Goal: Contribute content: Contribute content

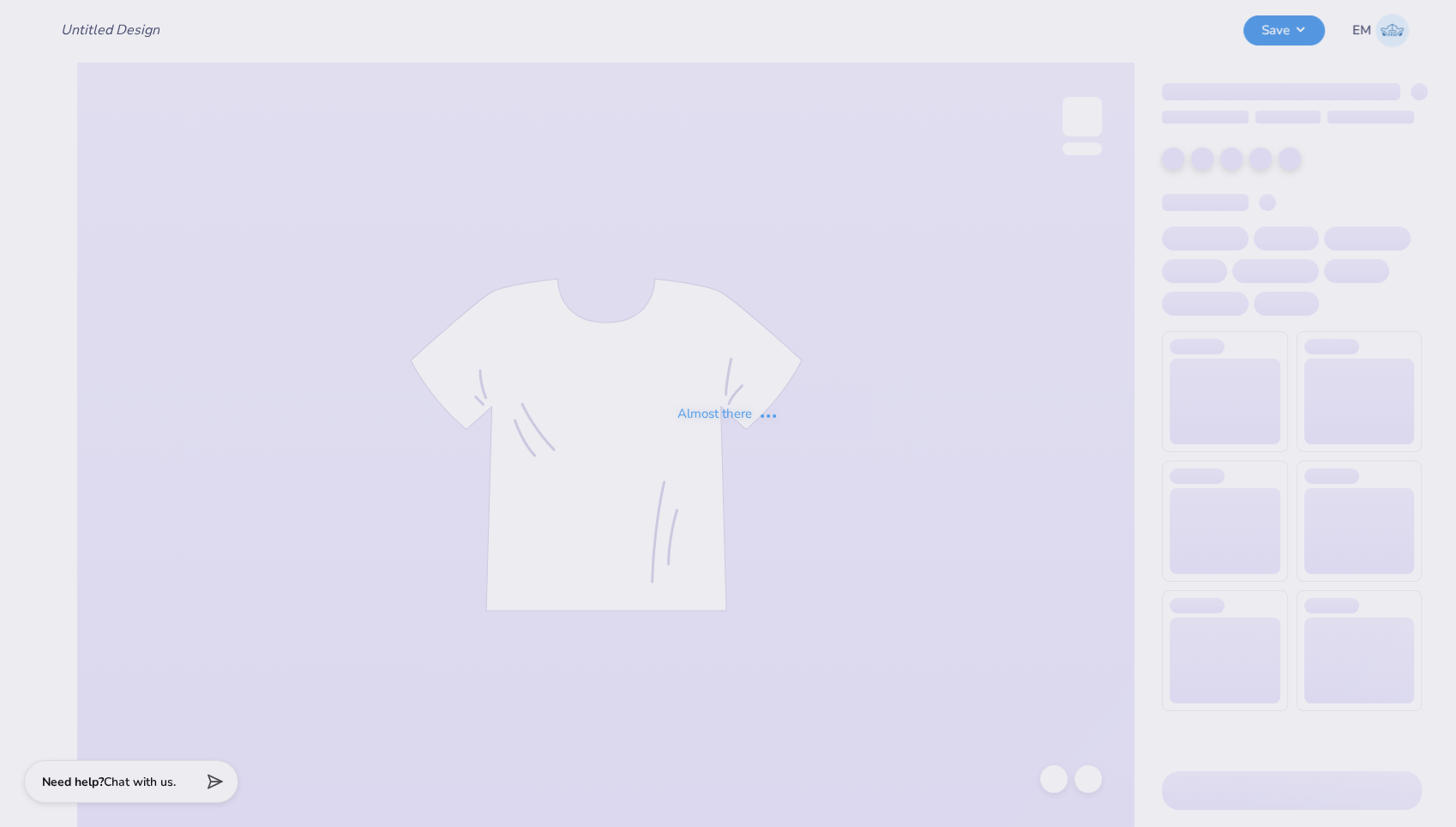
type input "muscle tee"
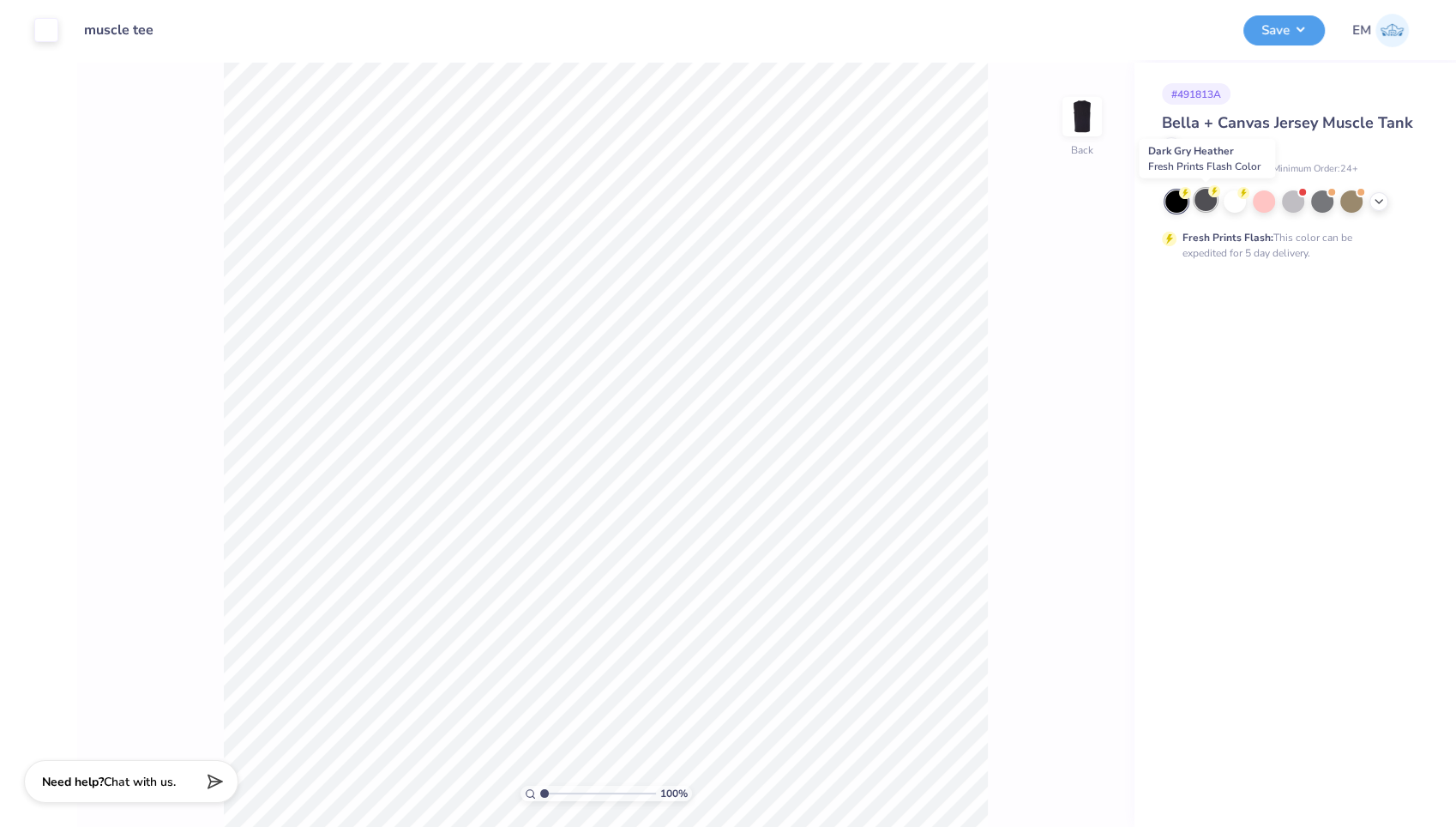
click at [1200, 195] on div at bounding box center [1205, 199] width 22 height 22
click at [1211, 199] on div at bounding box center [1205, 199] width 22 height 22
click at [1180, 196] on icon at bounding box center [1185, 193] width 12 height 12
click at [1386, 200] on div at bounding box center [1378, 199] width 19 height 19
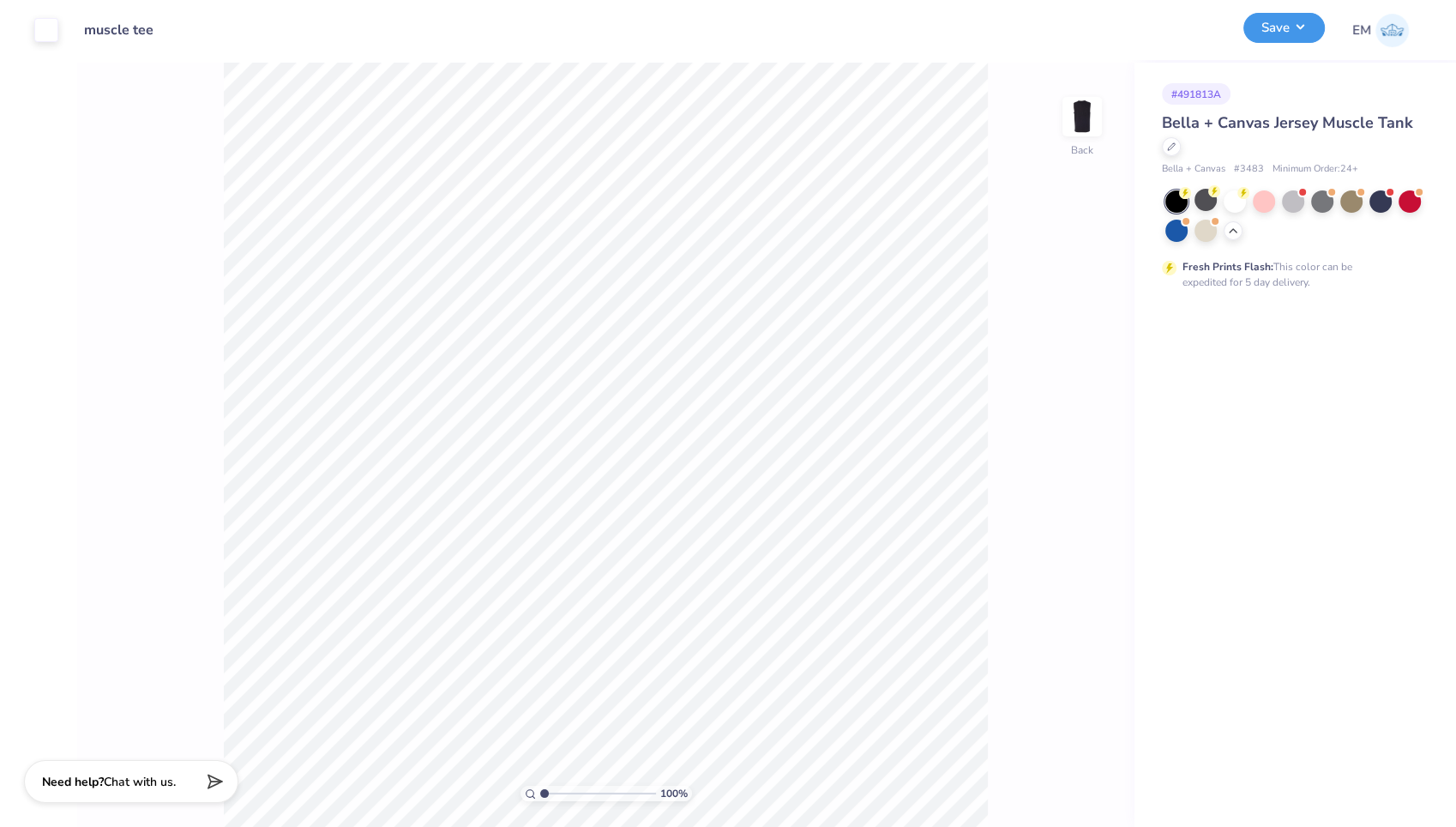
click at [1283, 26] on button "Save" at bounding box center [1285, 28] width 82 height 30
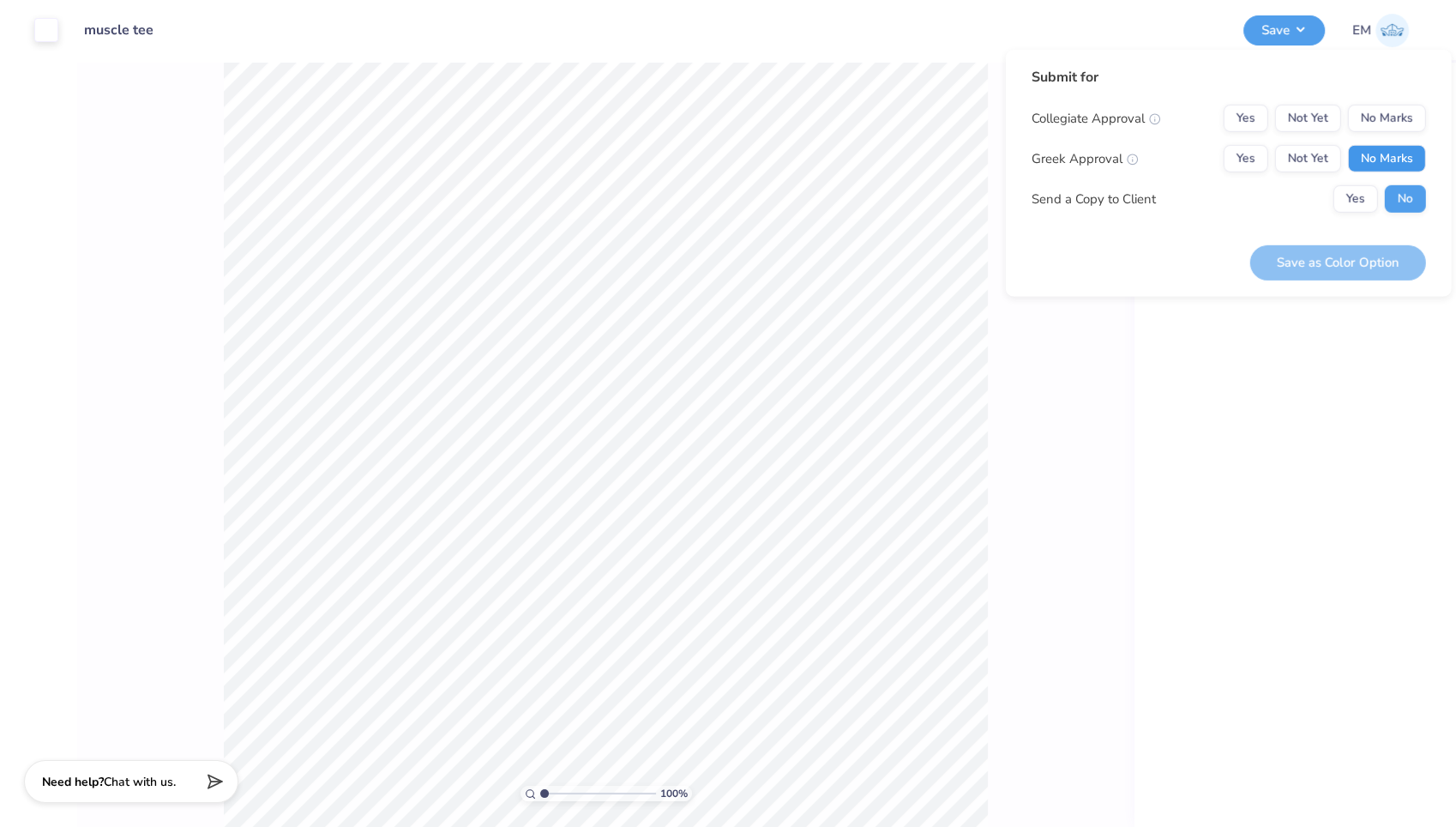
click at [1386, 148] on button "No Marks" at bounding box center [1387, 159] width 78 height 28
click at [1255, 115] on button "Yes" at bounding box center [1246, 119] width 45 height 28
click at [1342, 262] on button "Save as Color Option" at bounding box center [1337, 261] width 176 height 35
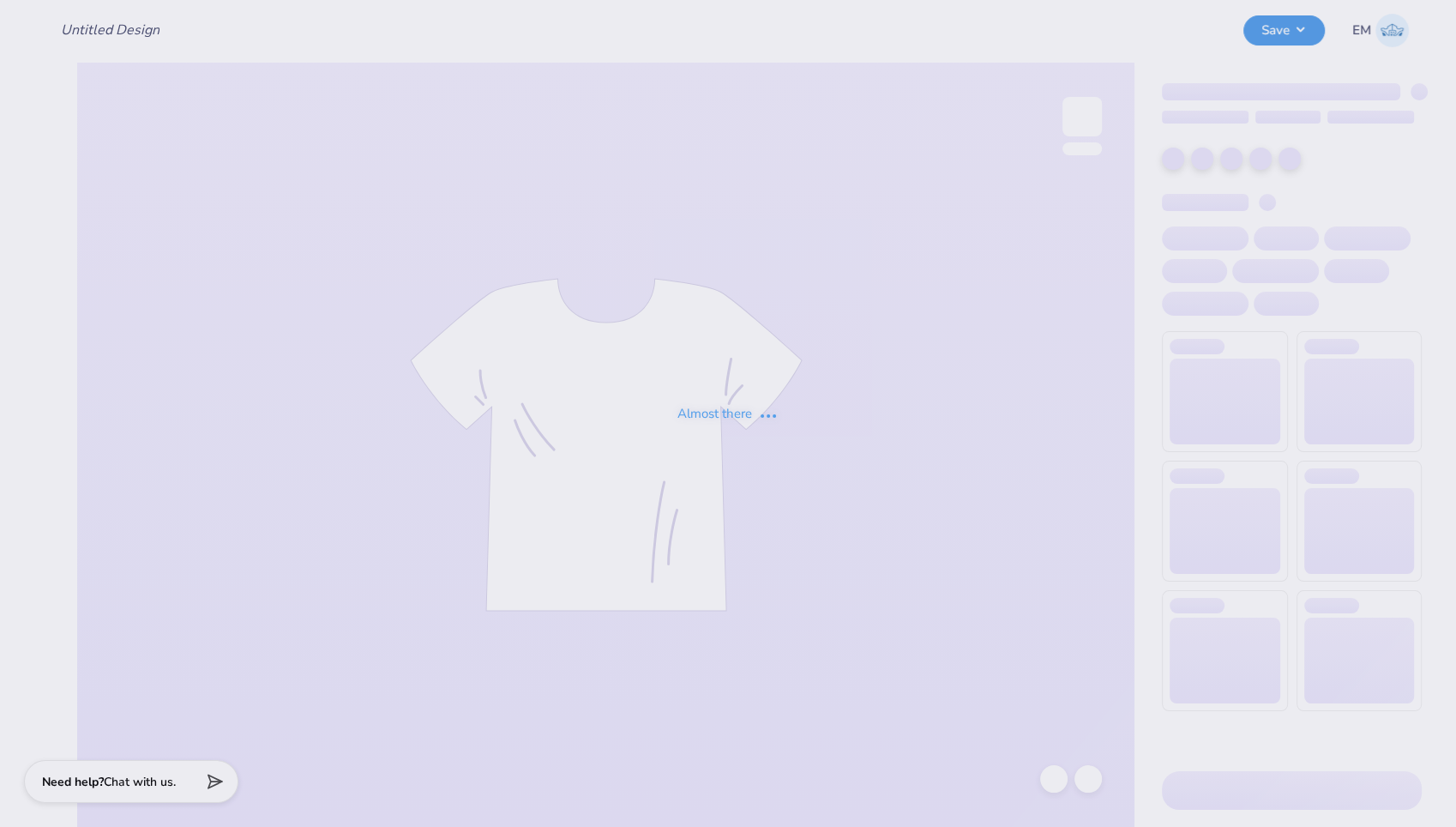
type input "big design team shirt"
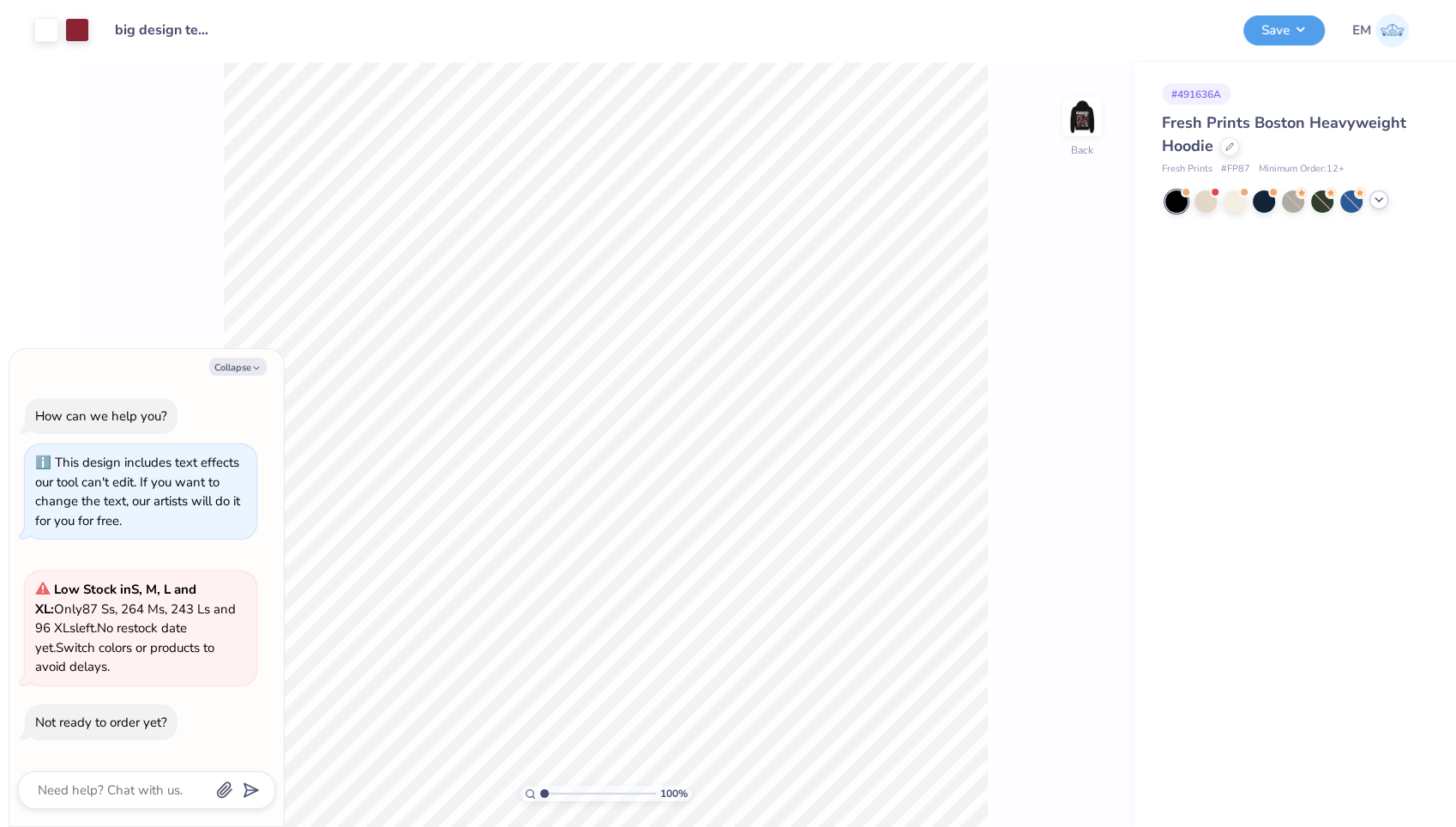
click at [1379, 204] on icon at bounding box center [1379, 200] width 14 height 14
click at [1178, 227] on div at bounding box center [1176, 230] width 22 height 22
click at [1290, 232] on div at bounding box center [1293, 229] width 22 height 22
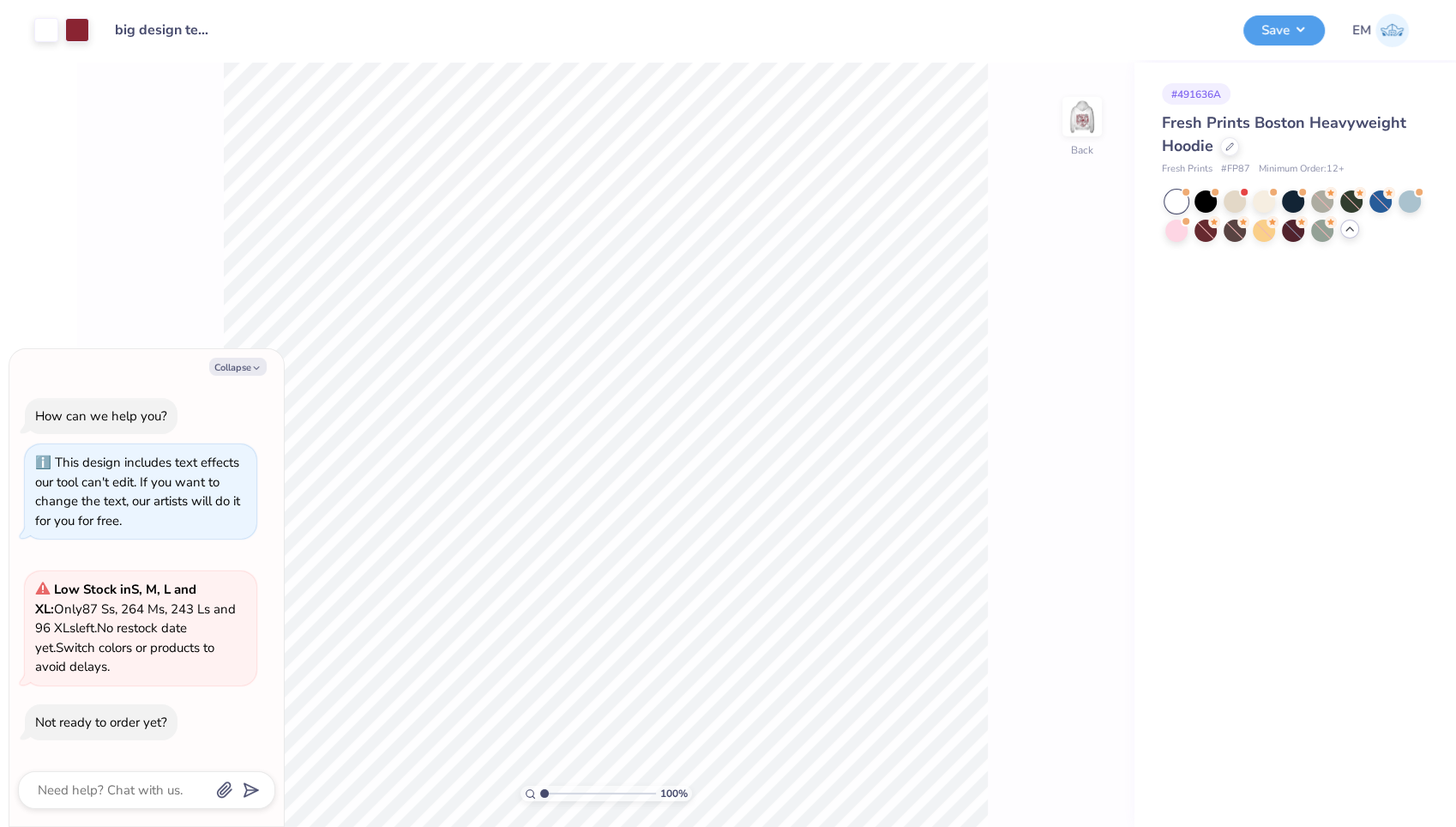
scroll to position [365, 0]
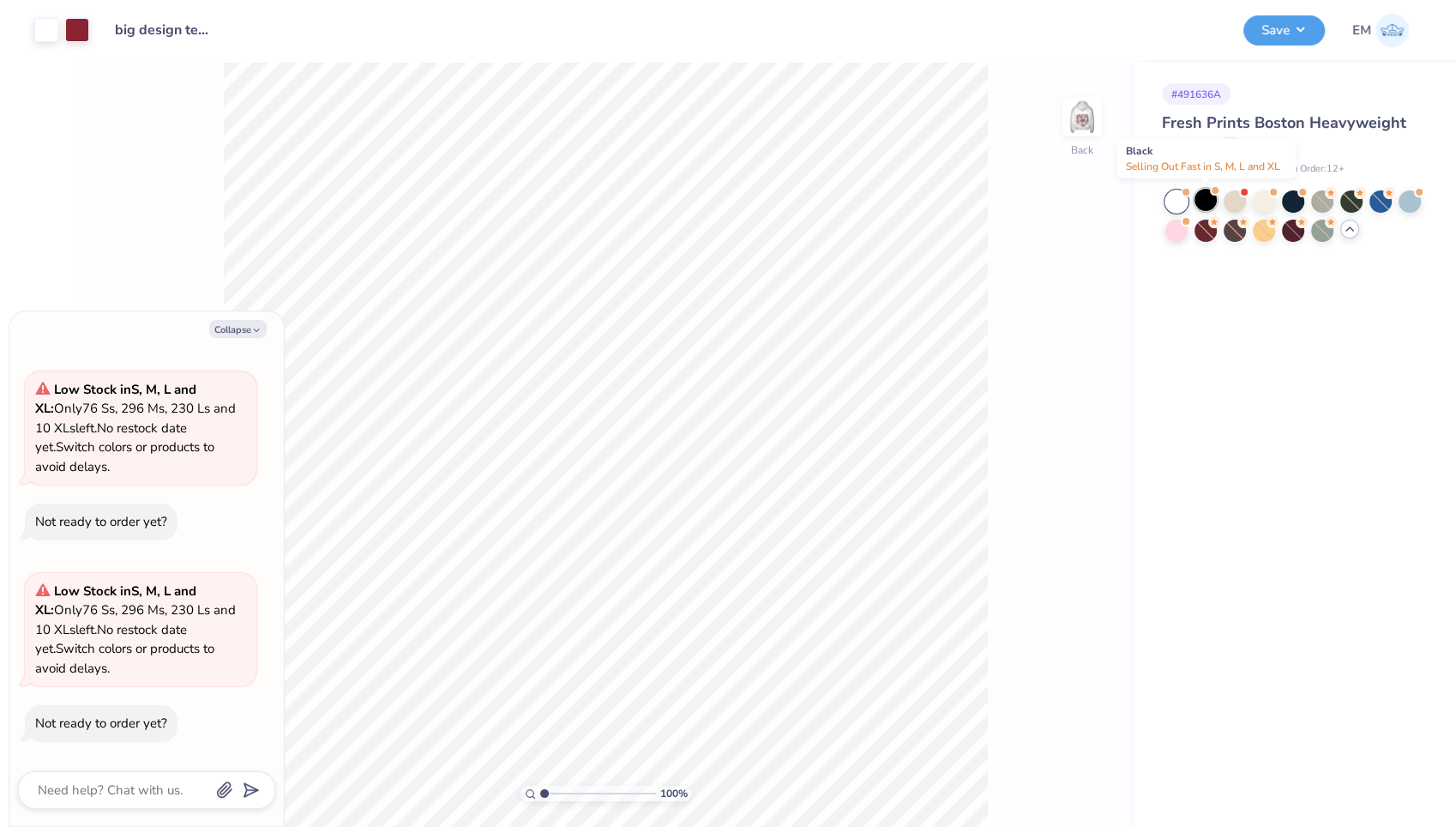
click at [1206, 204] on div at bounding box center [1205, 199] width 22 height 22
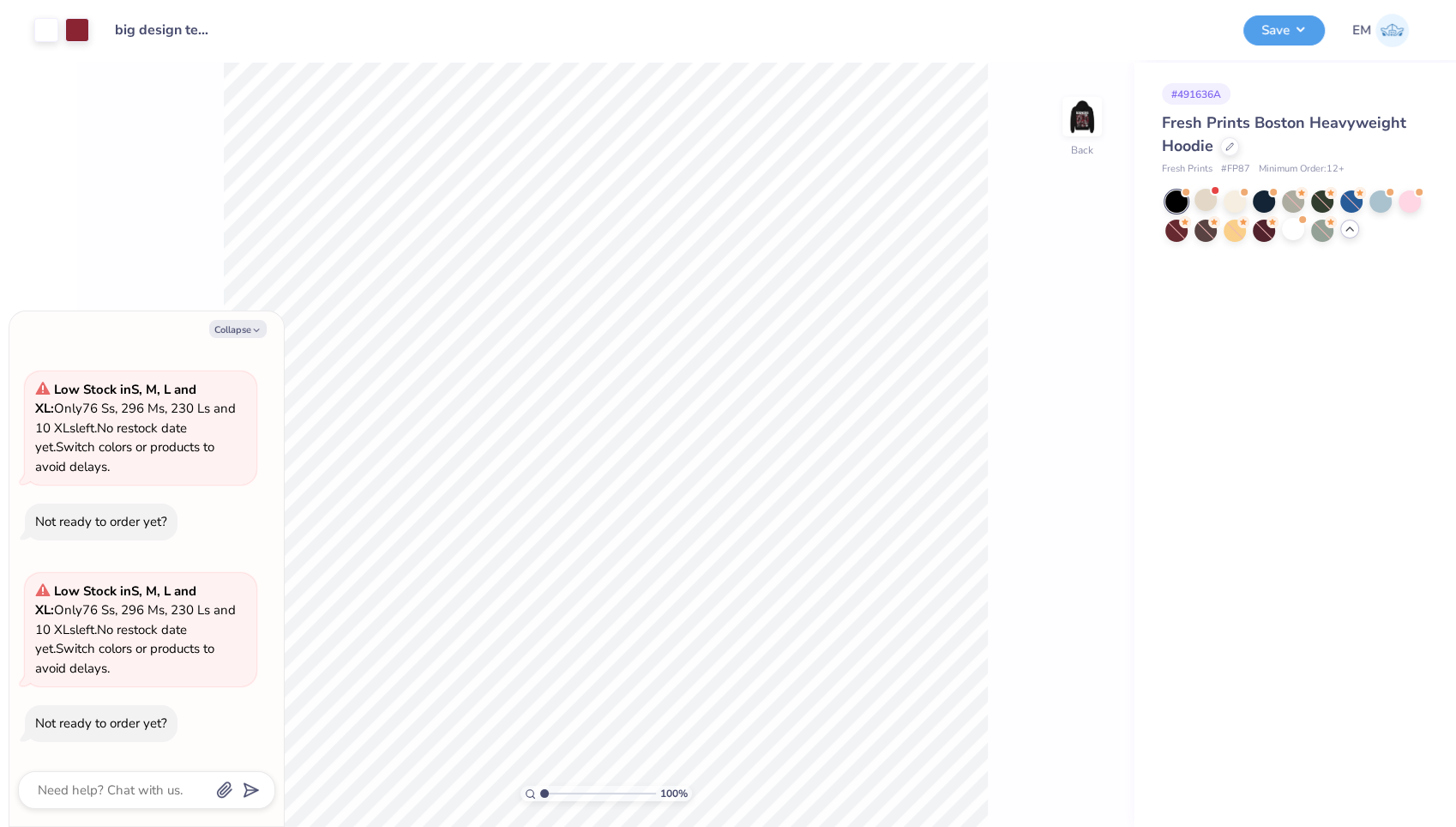
scroll to position [968, 0]
click at [1226, 145] on icon at bounding box center [1229, 144] width 9 height 9
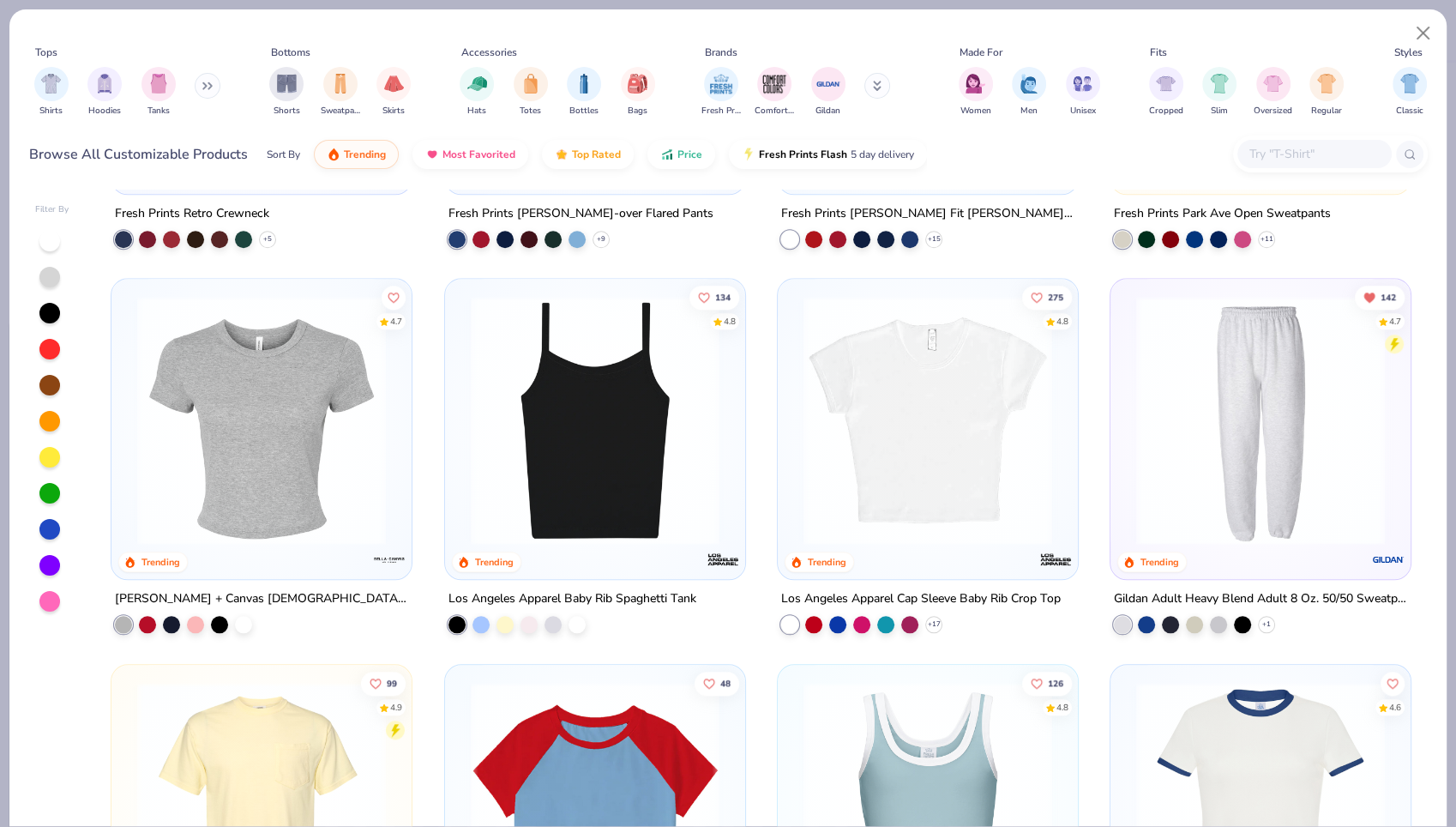
scroll to position [1850, 0]
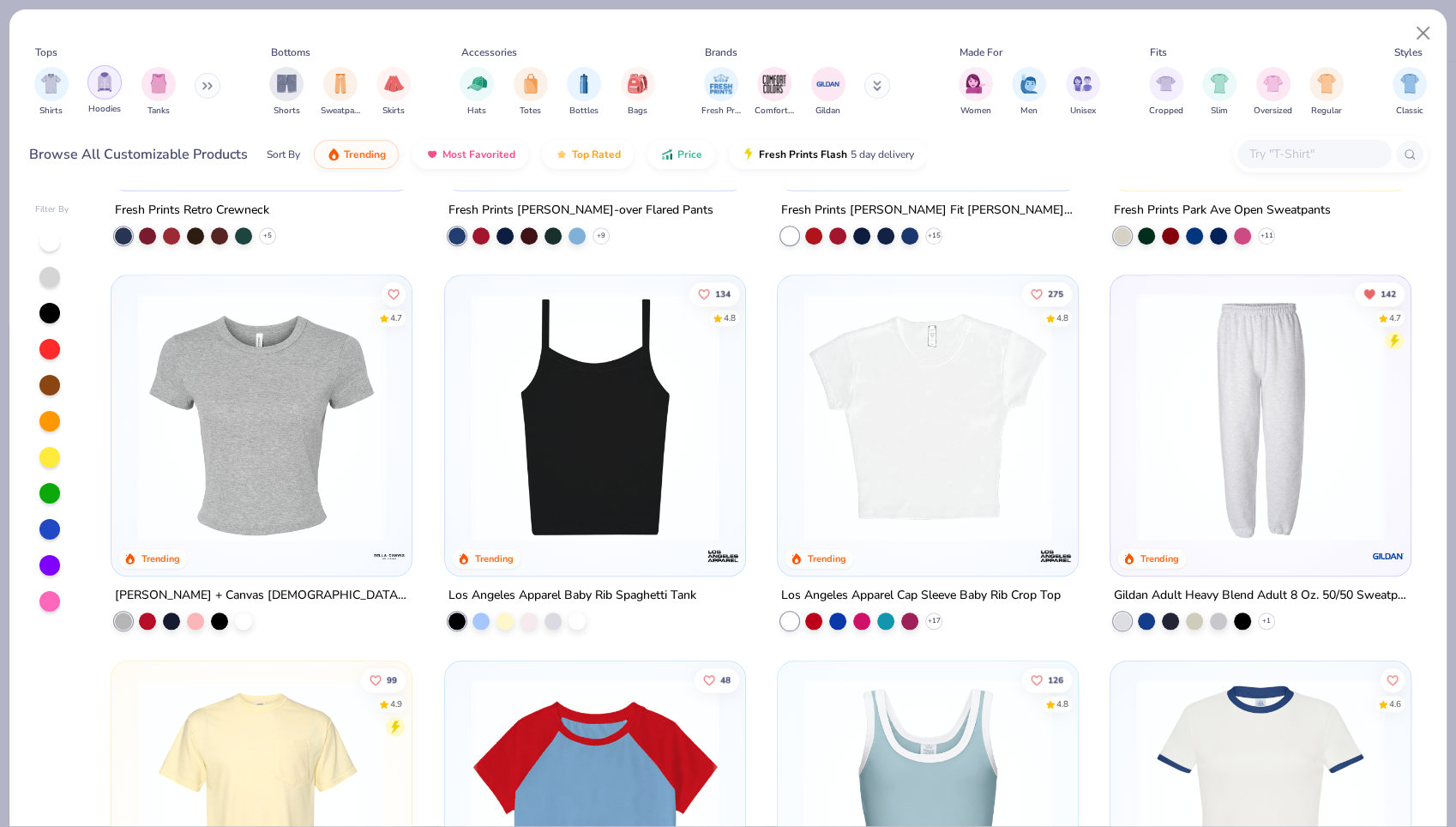
click at [101, 81] on img "filter for Hoodies" at bounding box center [105, 82] width 19 height 20
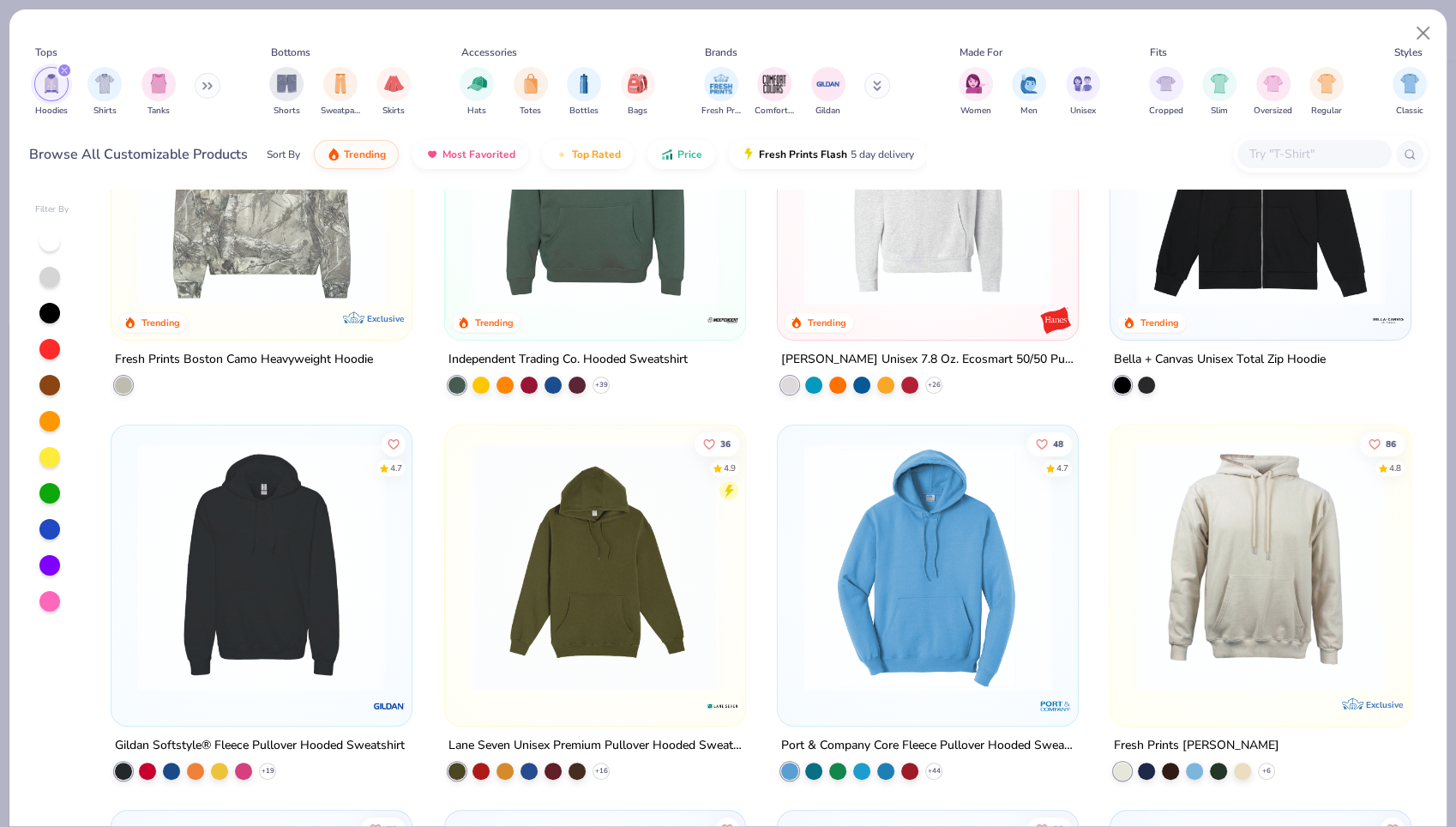
scroll to position [546, 0]
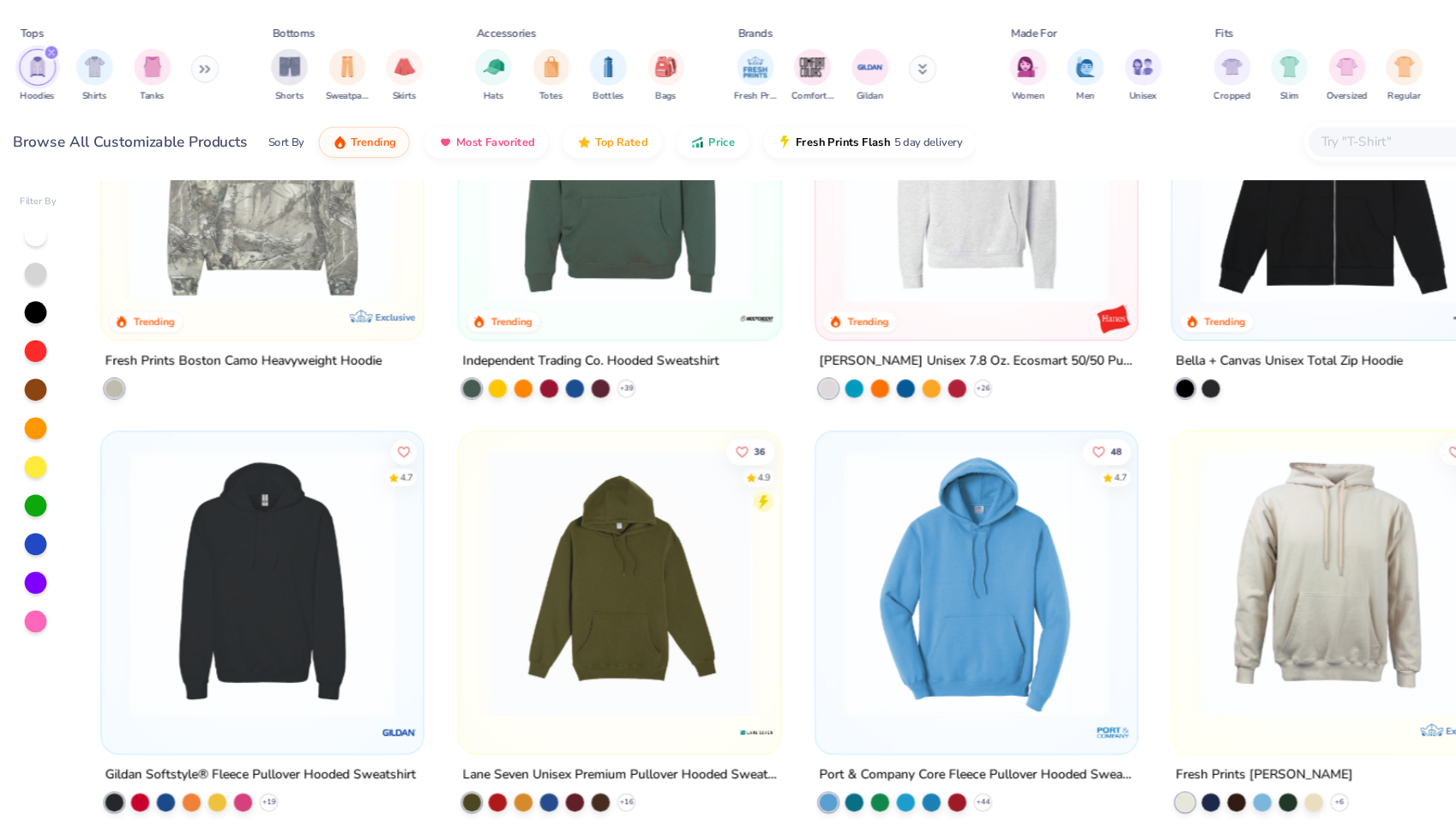
type textarea "x"
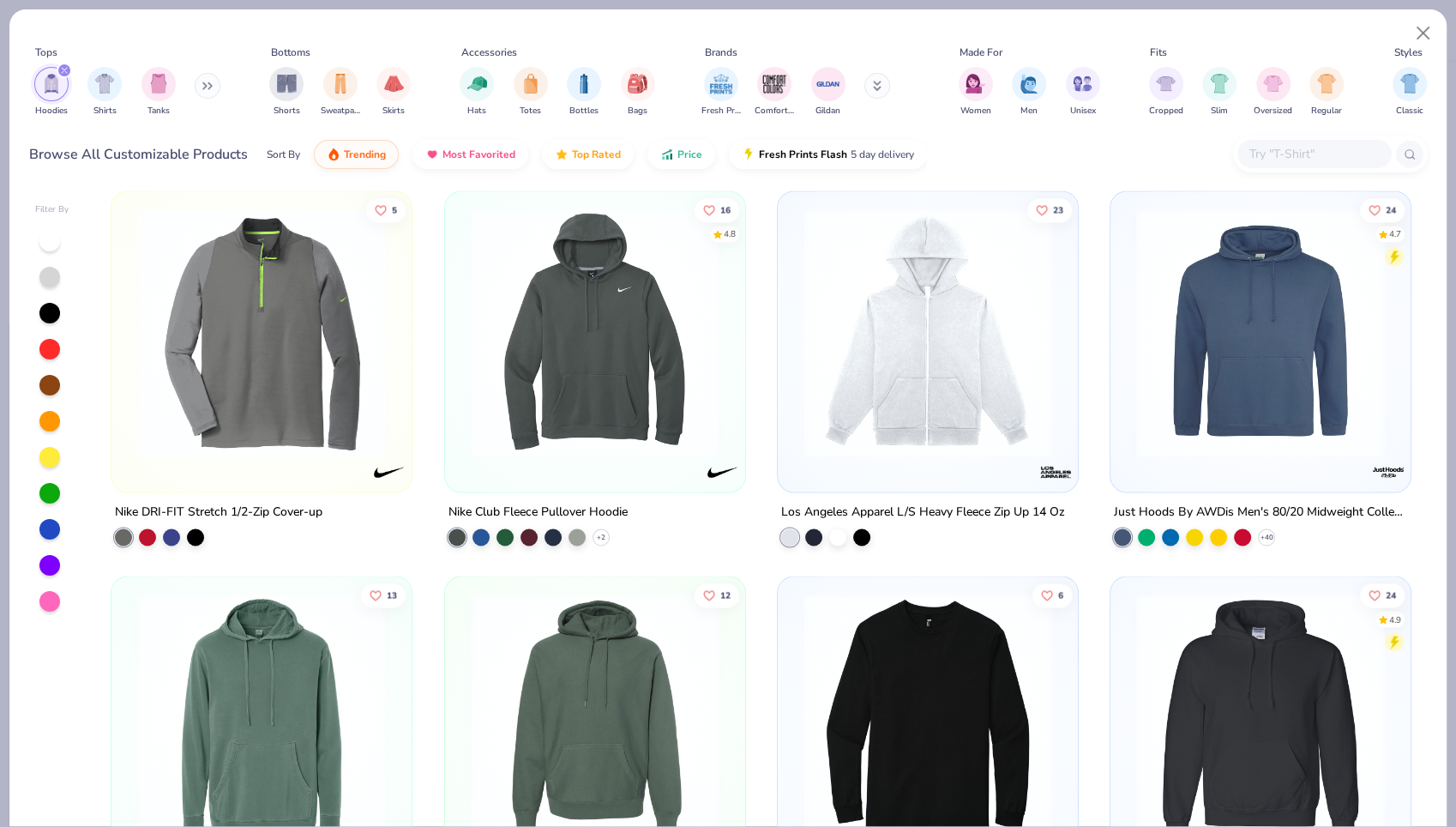
scroll to position [3093, 0]
